Goal: Communication & Community: Answer question/provide support

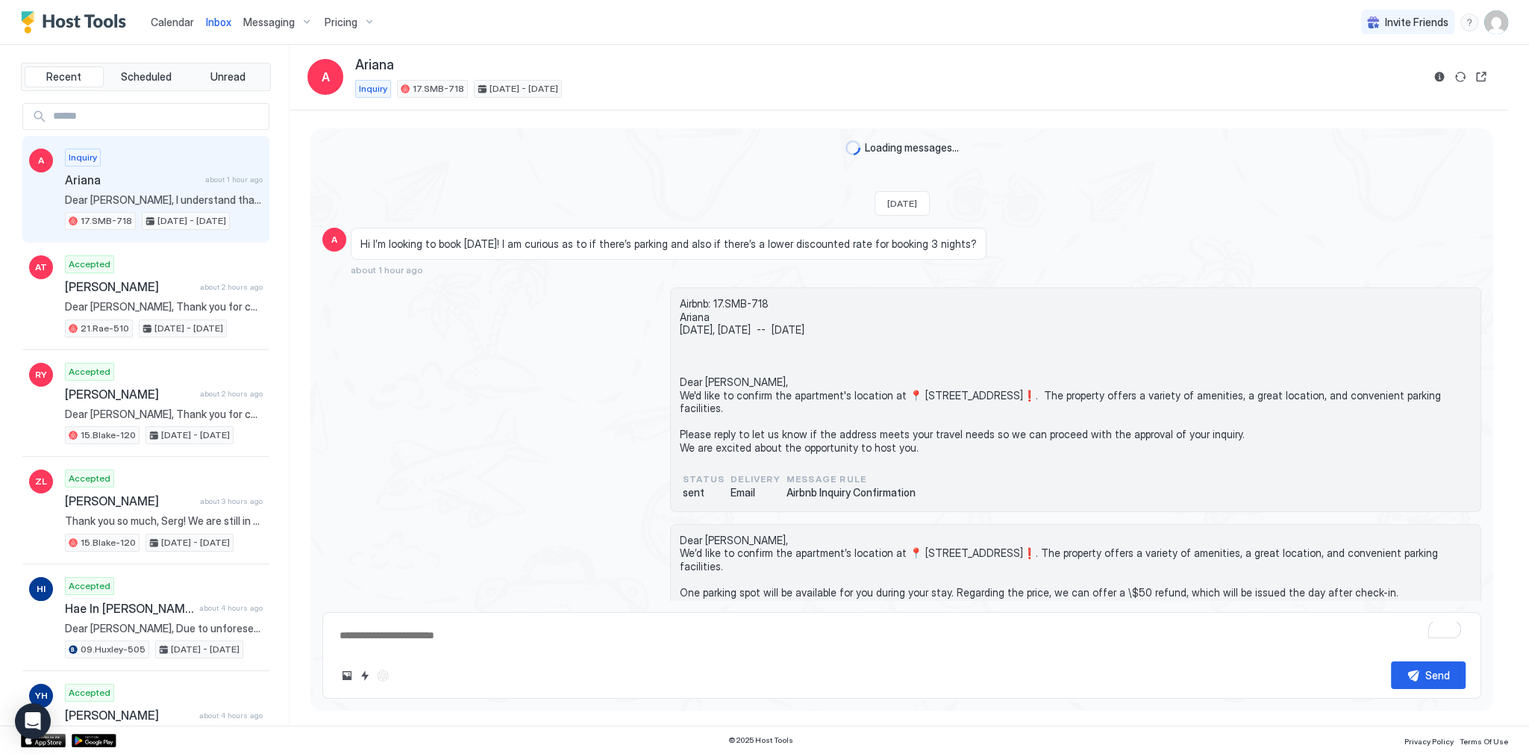
scroll to position [233, 0]
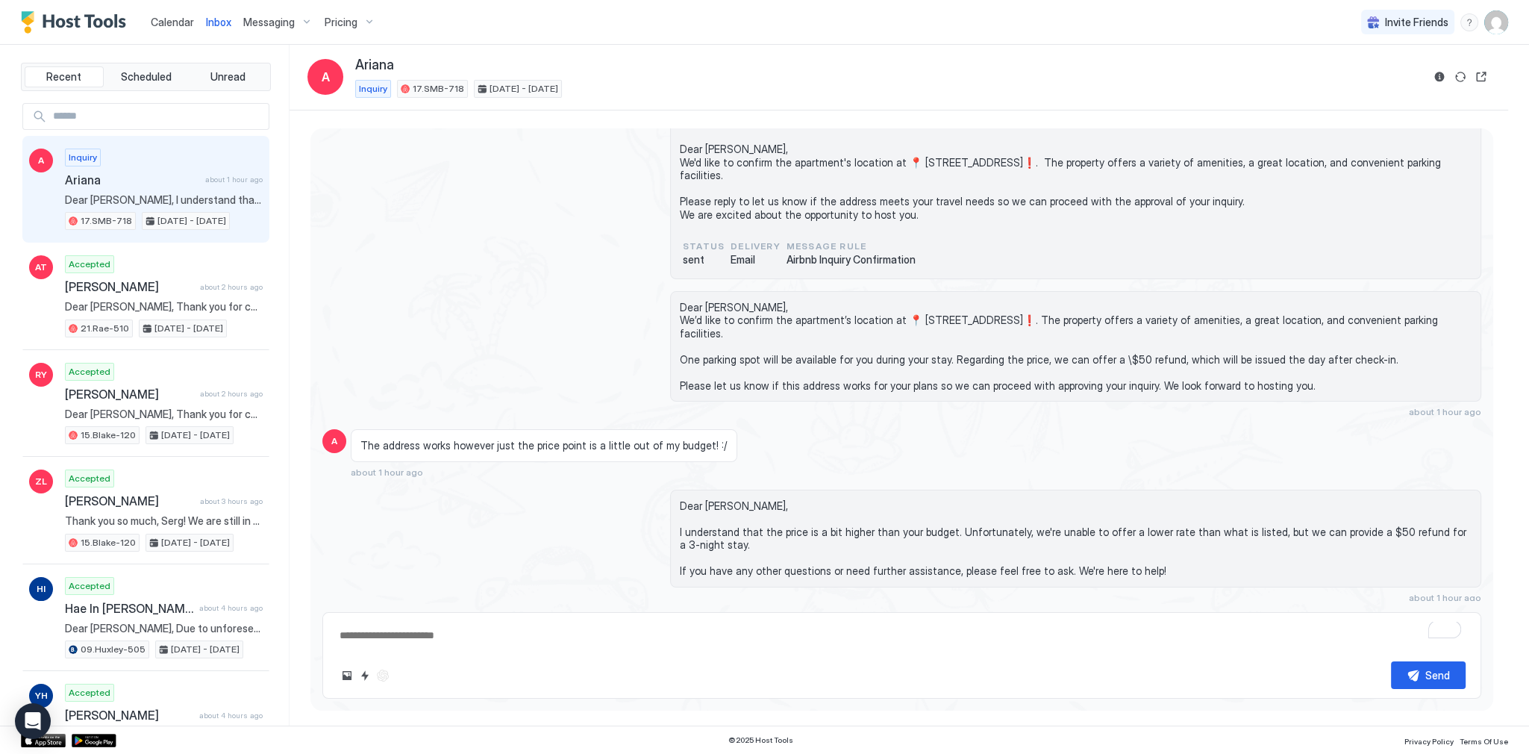
click at [641, 249] on div "Airbnb: 17.SMB-718 Ariana [DATE], [DATE] -- [DATE] Dear [PERSON_NAME], We'd lik…" at bounding box center [901, 166] width 1159 height 225
click at [638, 212] on div "Airbnb: 17.SMB-718 Ariana [DATE], [DATE] -- [DATE] Dear [PERSON_NAME], We'd lik…" at bounding box center [901, 166] width 1159 height 225
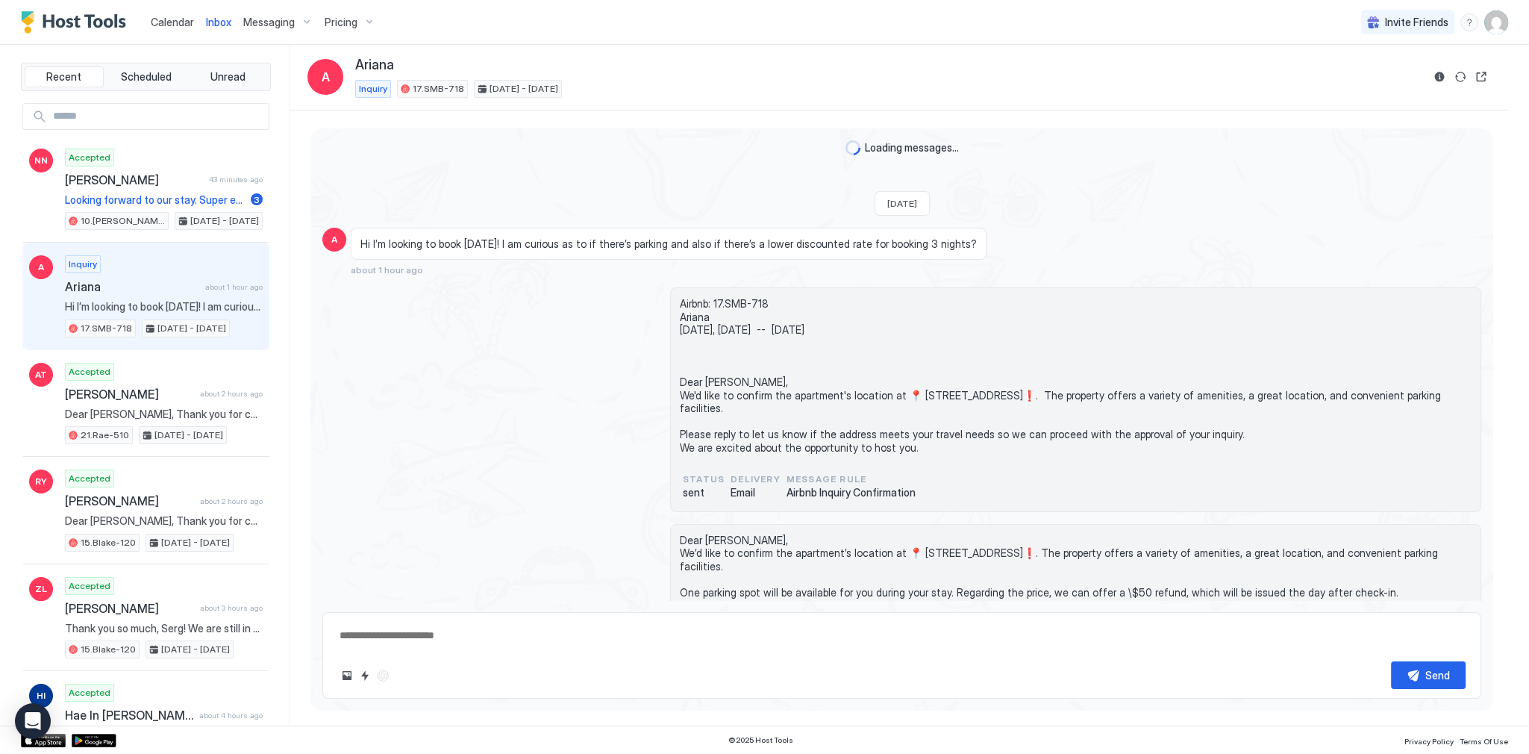
scroll to position [233, 0]
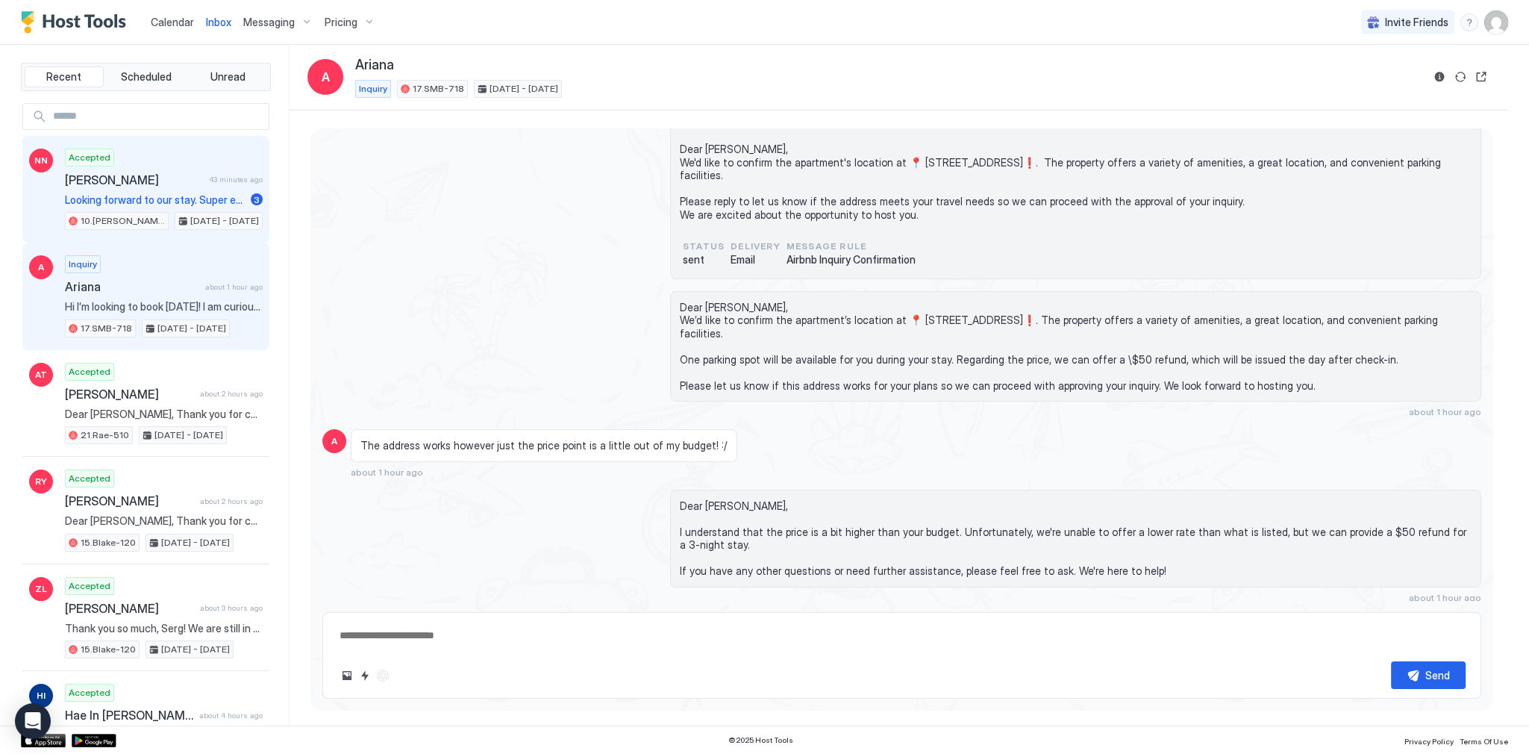
click at [200, 186] on div "Accepted [PERSON_NAME] 43 minutes ago Looking forward to our stay. Super excite…" at bounding box center [164, 190] width 198 height 82
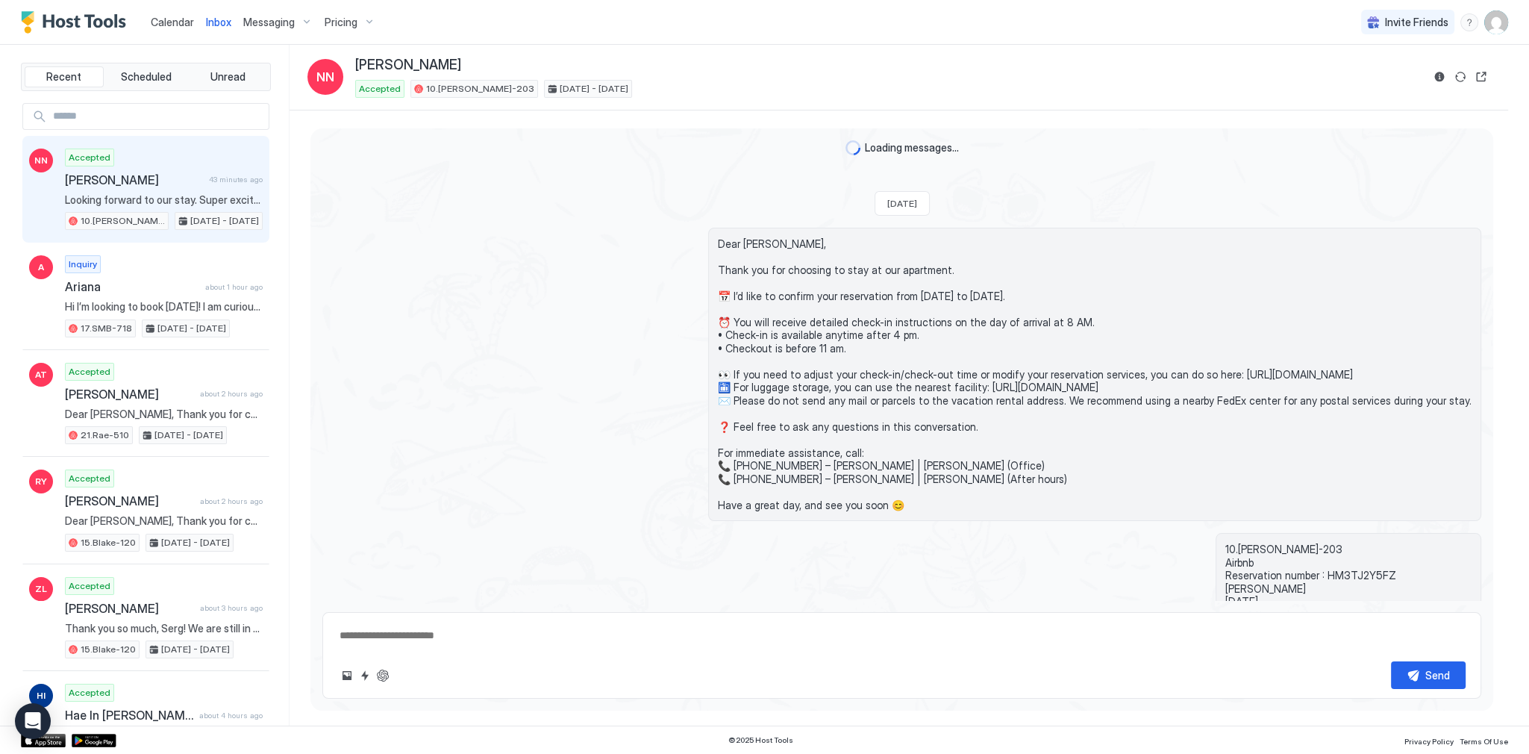
scroll to position [519, 0]
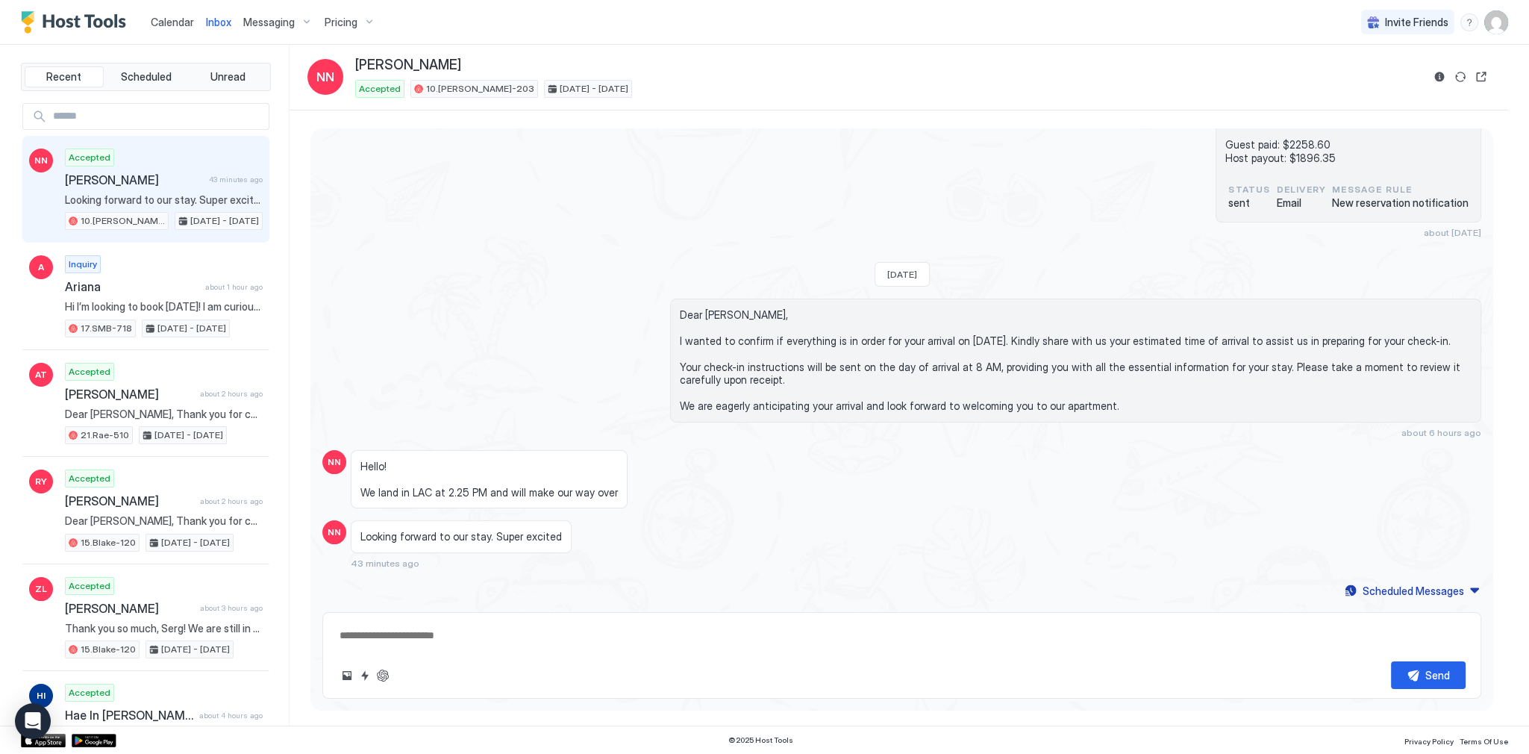
type textarea "*"
click at [393, 272] on div "Loading messages... [DATE] 10.[PERSON_NAME]-203 Airbnb Reservation number : HM3…" at bounding box center [902, 110] width 1183 height 982
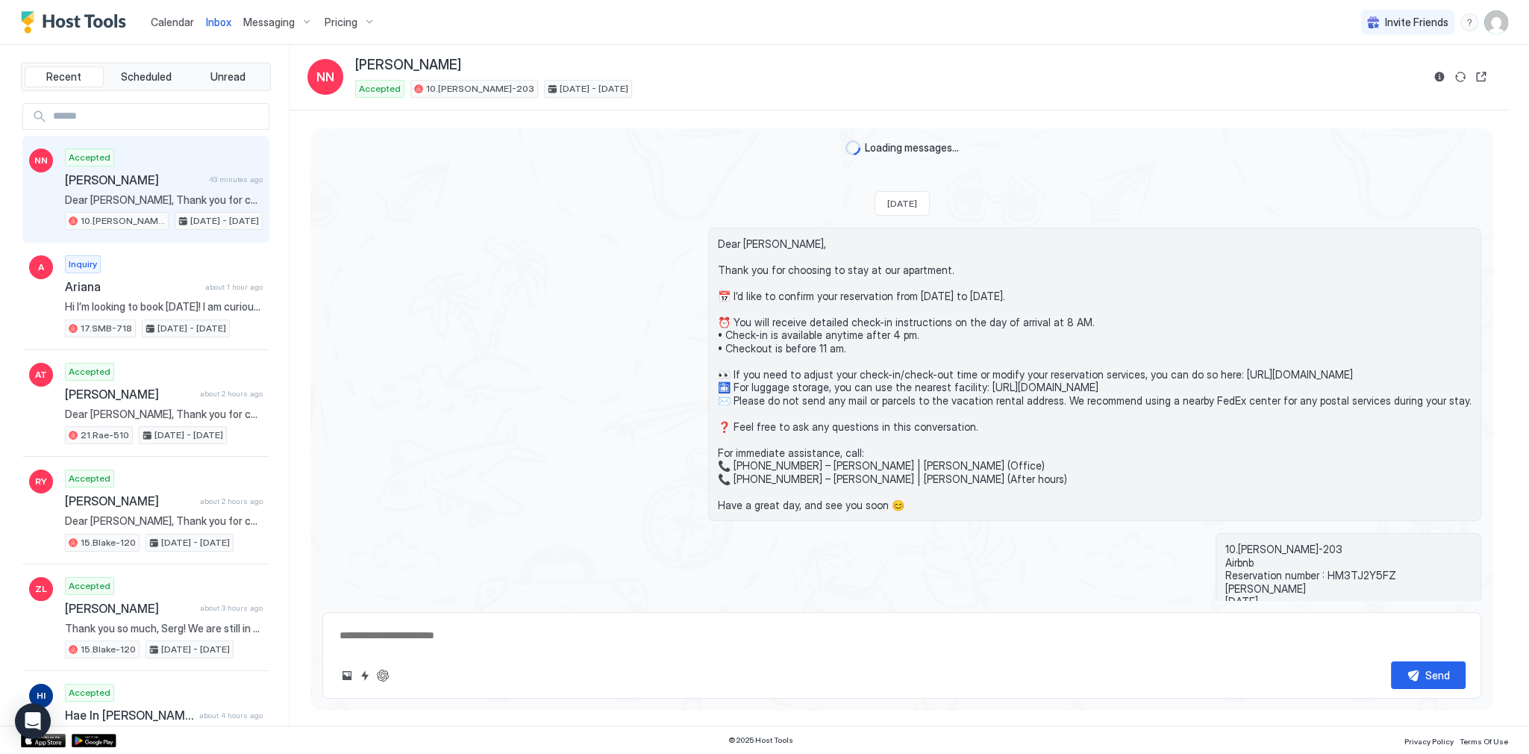
scroll to position [519, 0]
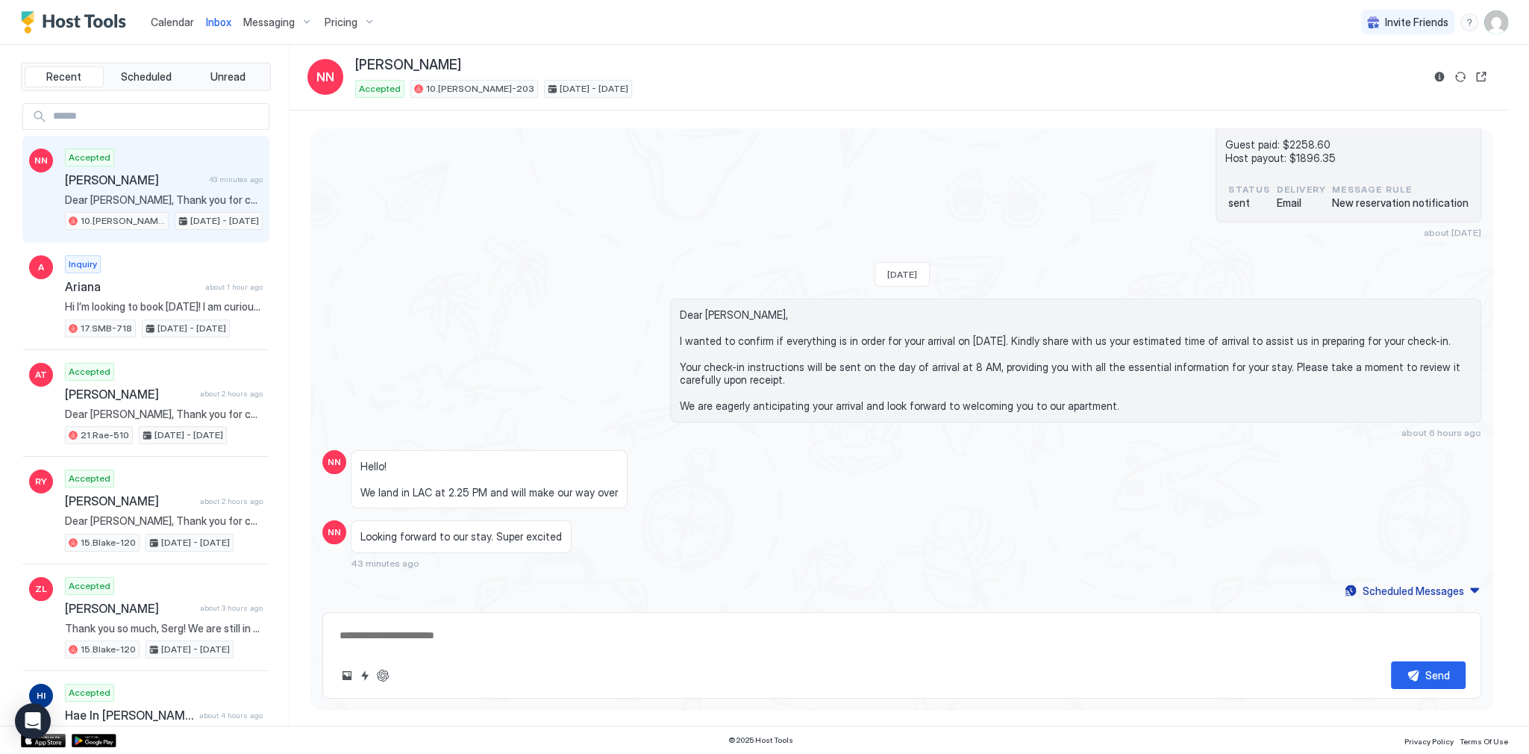
type textarea "*"
click at [605, 254] on div "Loading messages... Mon, July 21st 2025 10.Shelton-203 Airbnb Reservation numbe…" at bounding box center [902, 110] width 1183 height 982
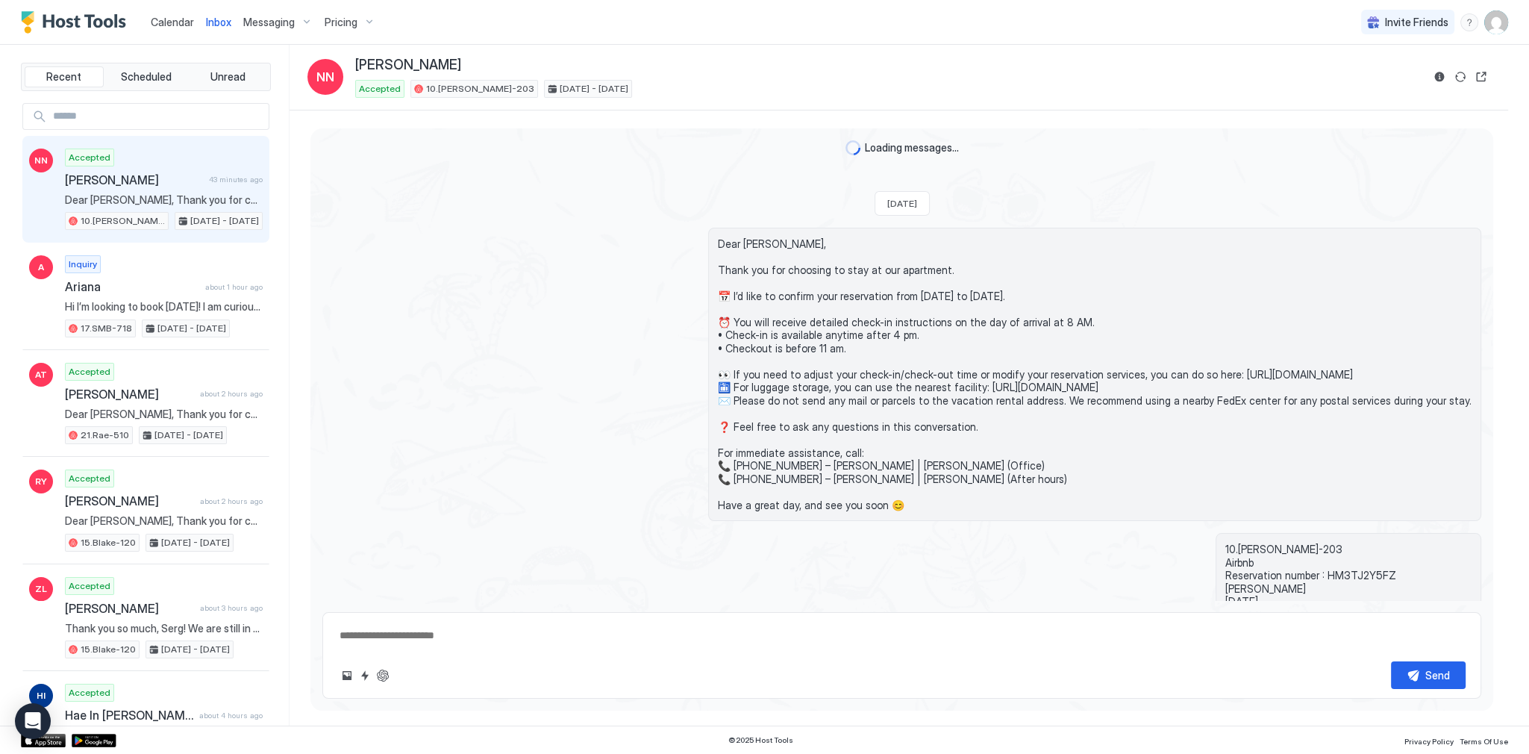
scroll to position [519, 0]
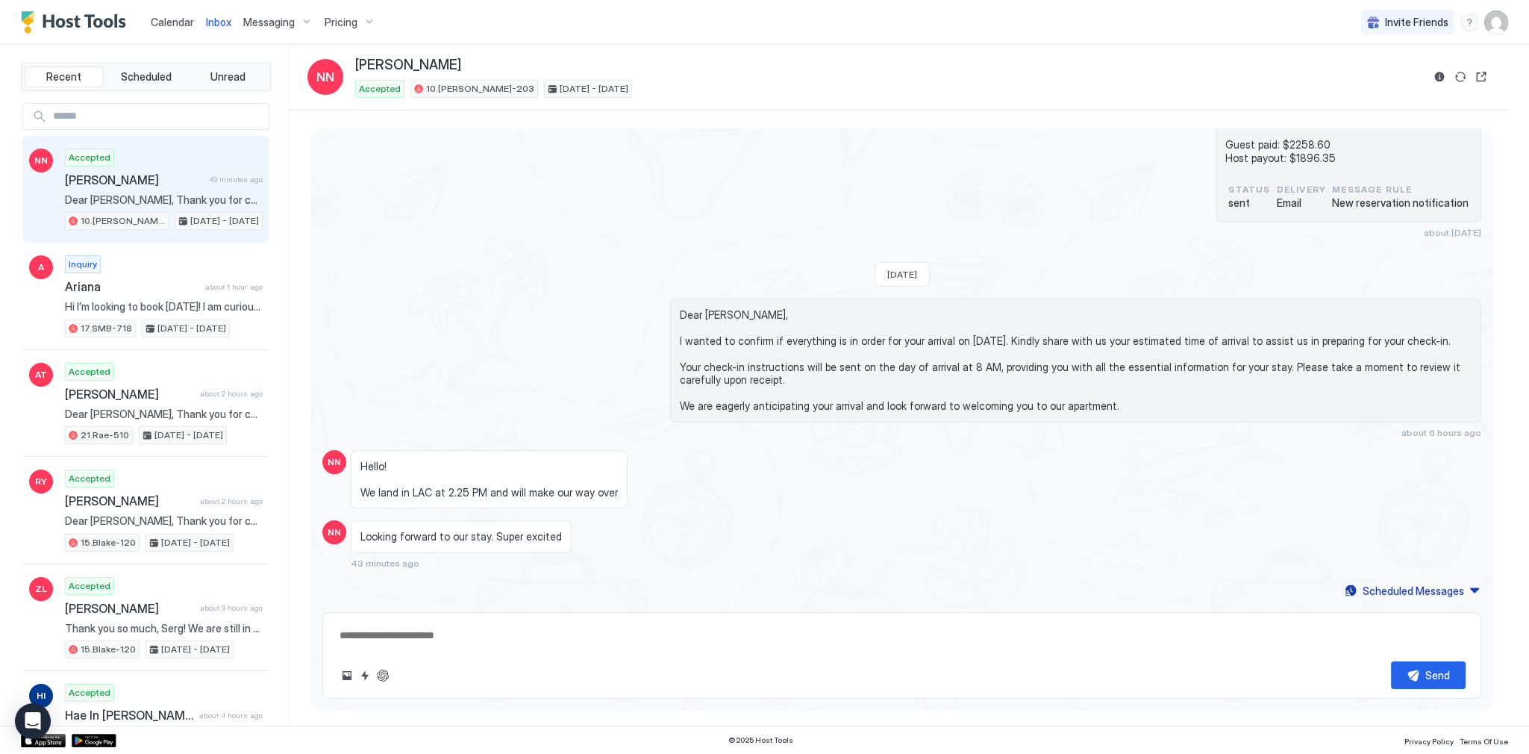
click at [209, 186] on div "Accepted Nader Noureddine 43 minutes ago 10.Shelton-203 Aug 22 - 27, 2025" at bounding box center [164, 190] width 198 height 82
type textarea "*"
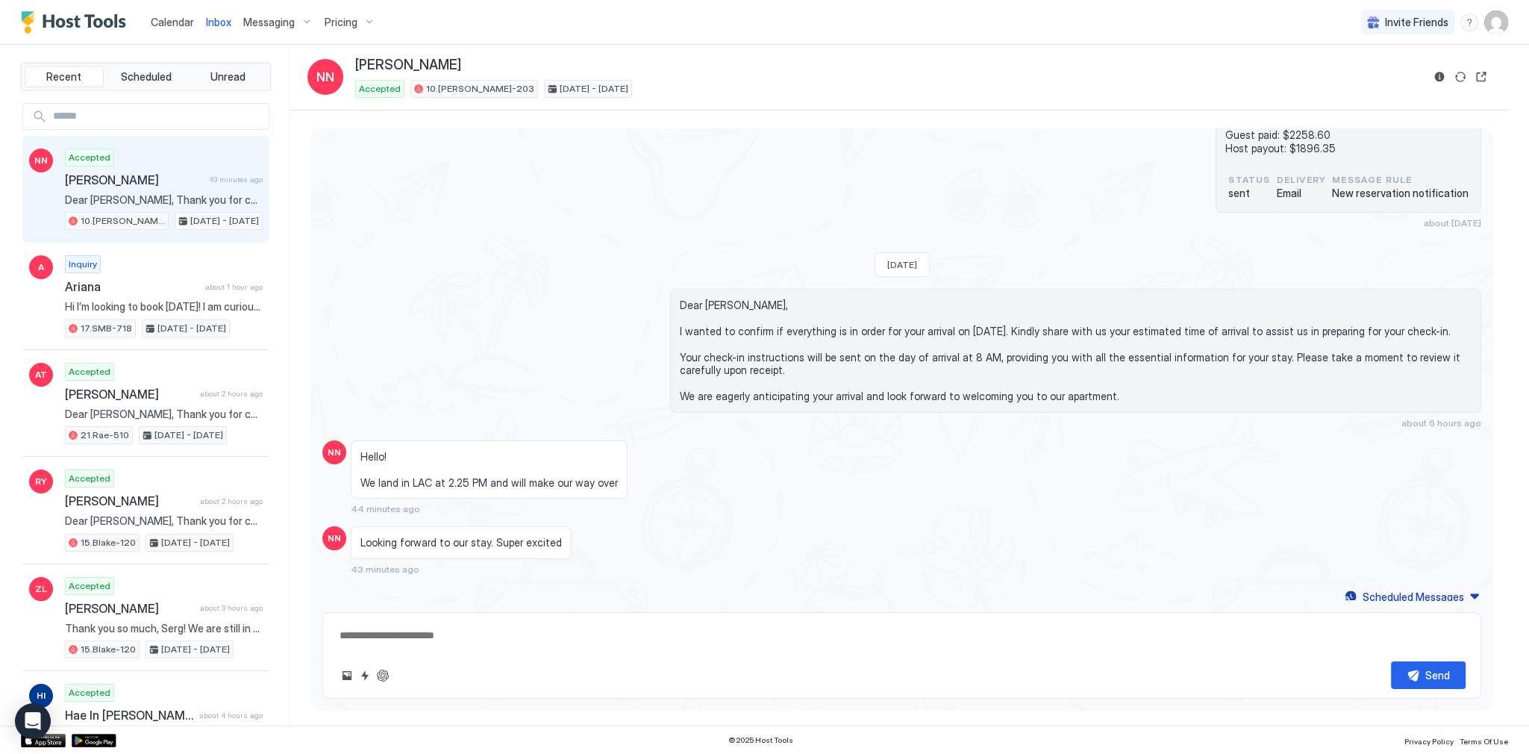
click at [804, 380] on span "Dear [PERSON_NAME], I wanted to confirm if everything is in order for your arri…" at bounding box center [1076, 351] width 792 height 105
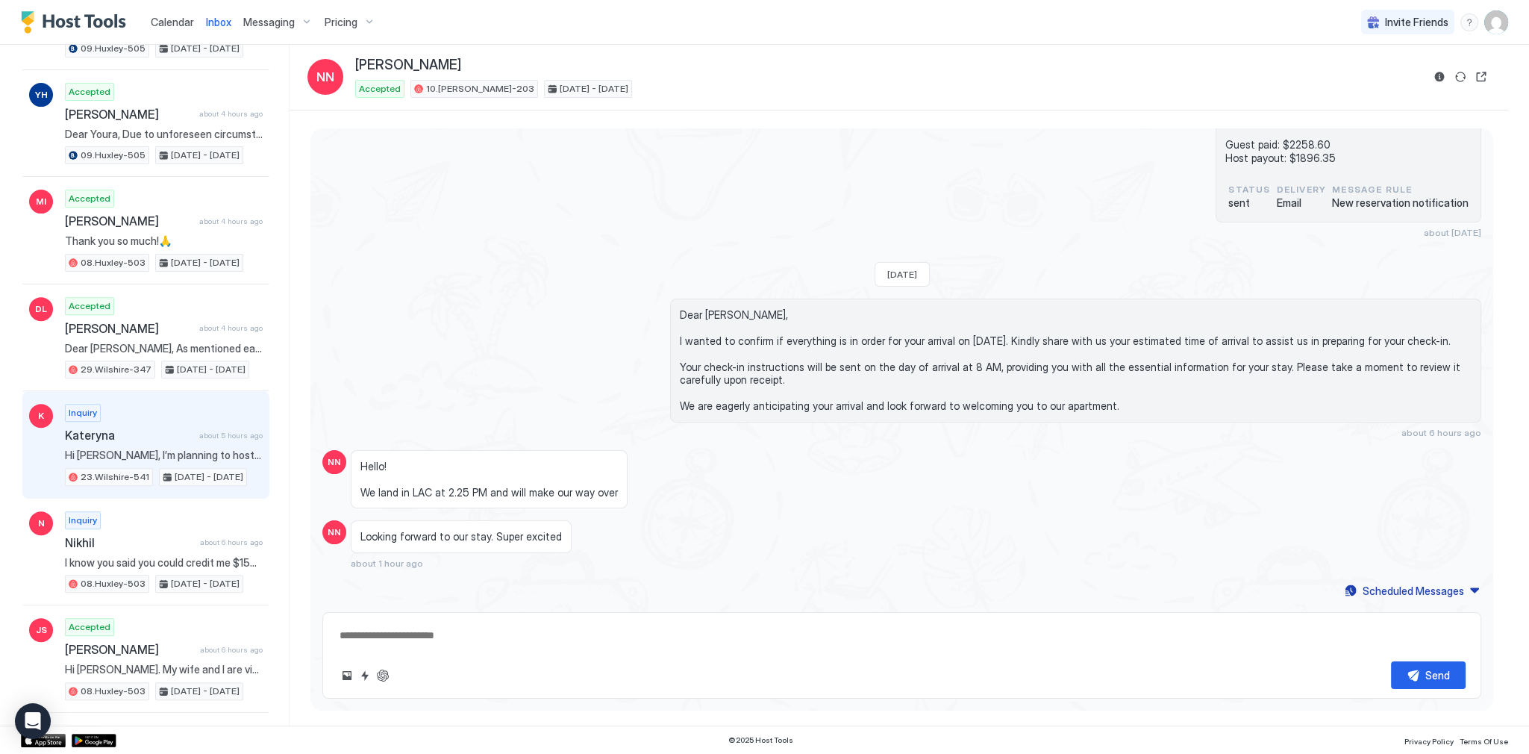
scroll to position [776, 0]
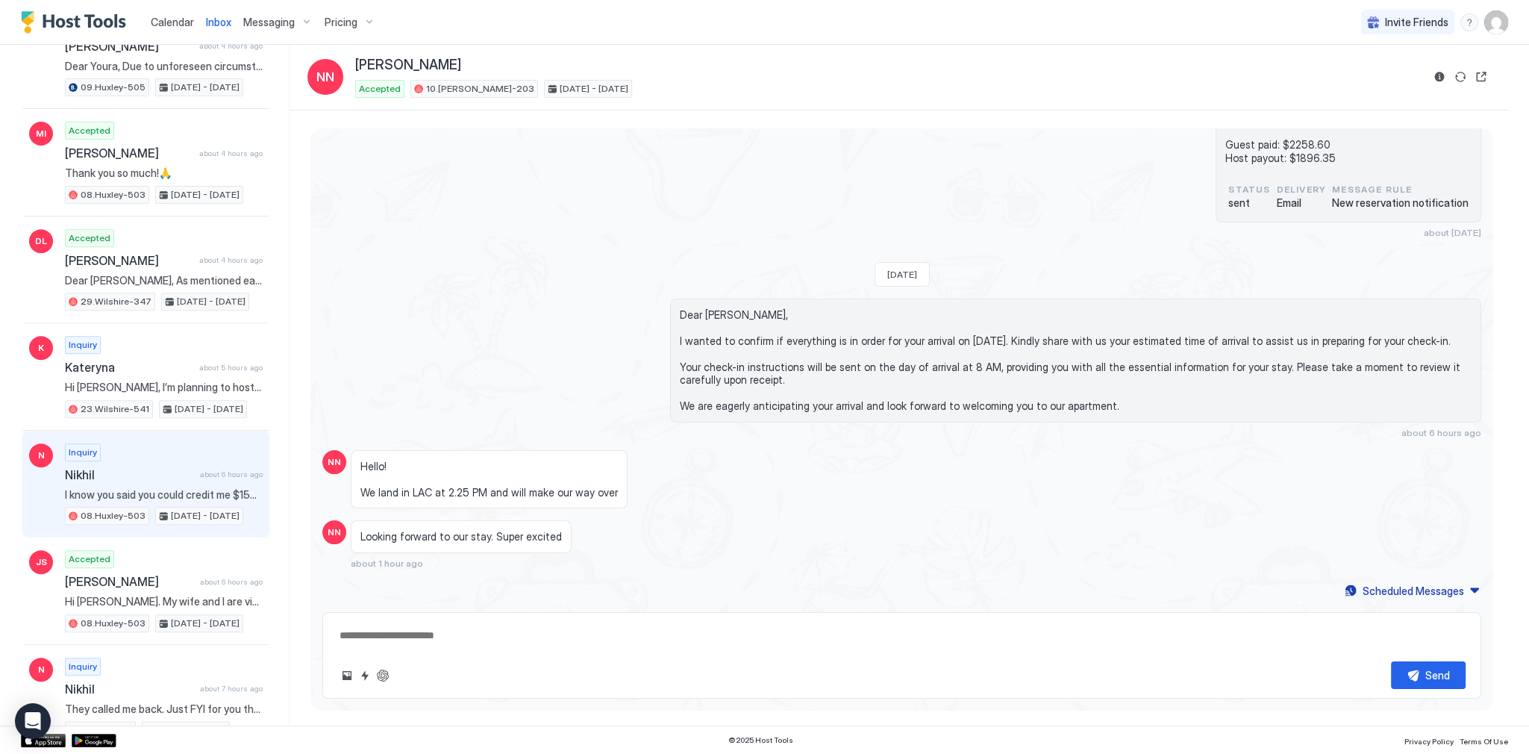
click at [178, 467] on span "Nikhil" at bounding box center [129, 474] width 129 height 15
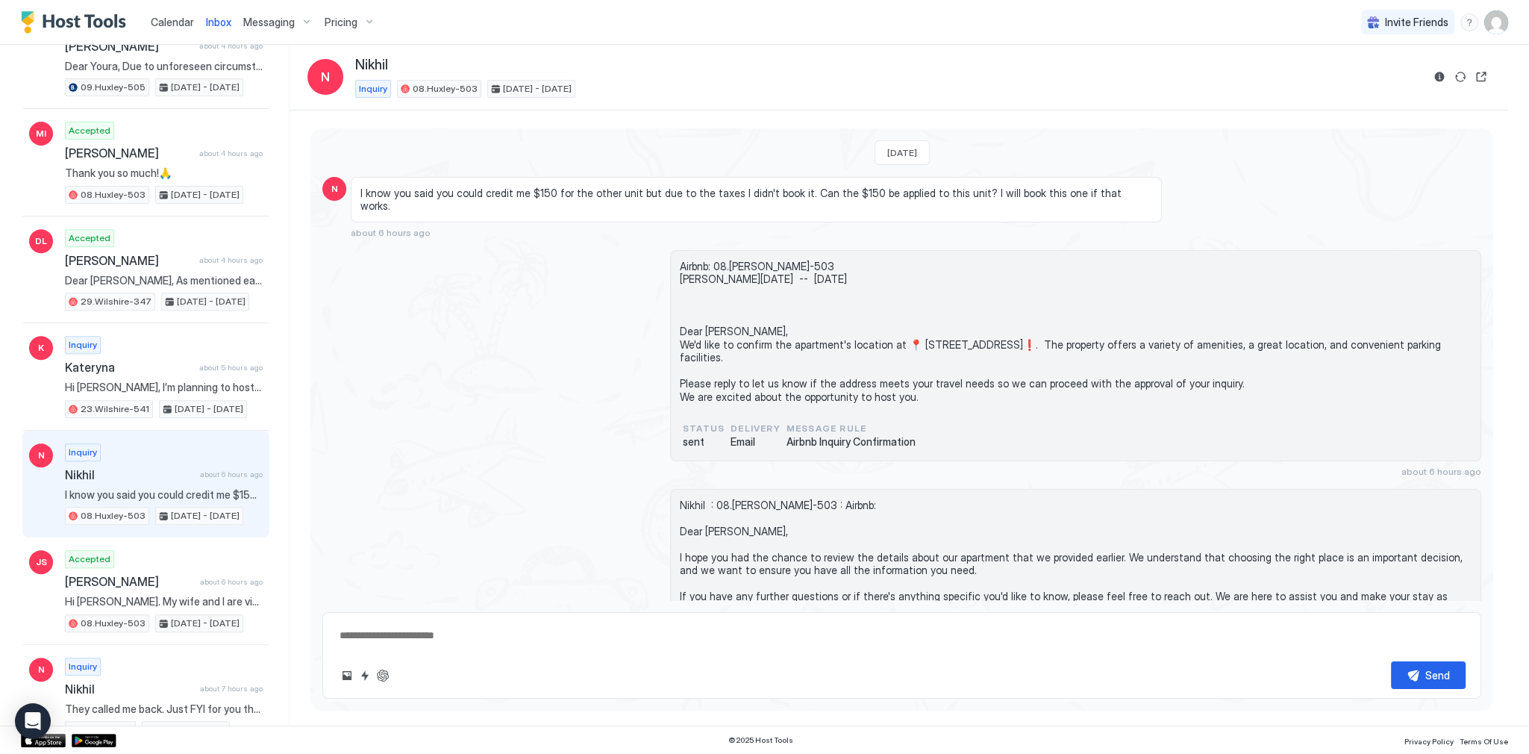
click at [666, 391] on div "Airbnb: 08.Huxley-503 Nikhil Sun, September 14th -- Sat, September 20th Dear Ni…" at bounding box center [901, 363] width 1159 height 227
type textarea "*"
